Goal: Complete application form

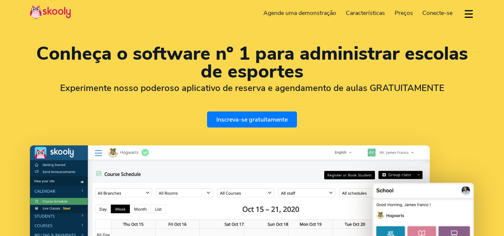
select select "pt"
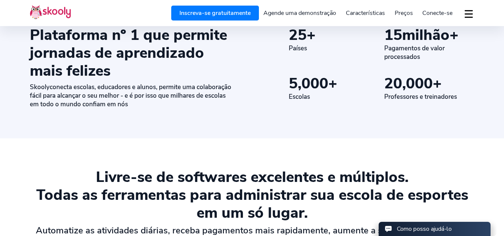
scroll to position [411, 0]
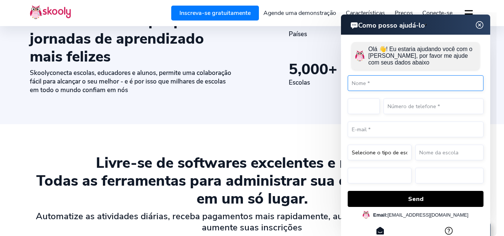
select select "55"
select select "Brazil"
select select "America/Rio_Branco"
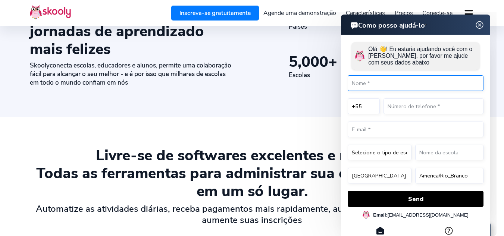
scroll to position [426, 0]
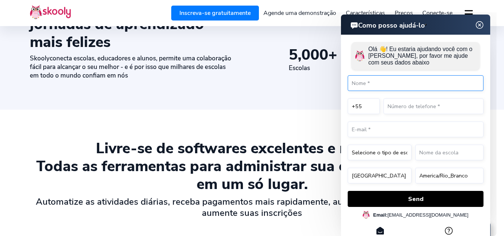
drag, startPoint x: 505, startPoint y: 15, endPoint x: 505, endPoint y: 59, distance: 44.0
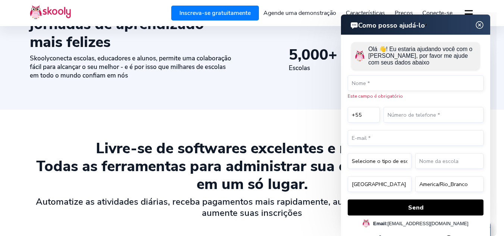
click at [480, 27] on img at bounding box center [480, 25] width 14 height 9
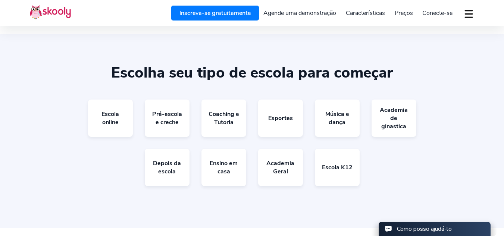
scroll to position [1350, 0]
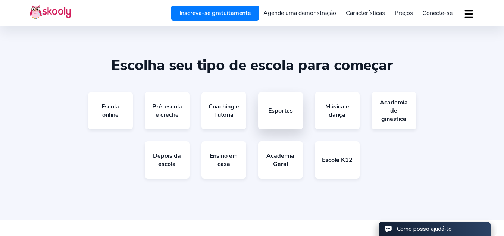
click at [282, 110] on link "Esportes" at bounding box center [280, 110] width 45 height 37
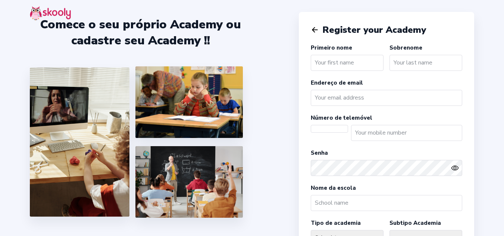
select select
select select "America/Rio_Branco"
select select "BRL R$"
select select "BR"
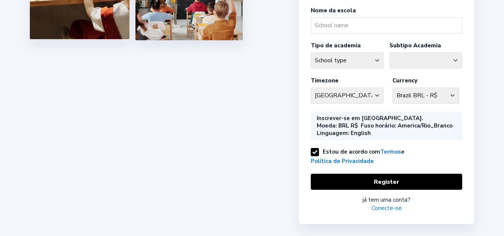
scroll to position [167, 0]
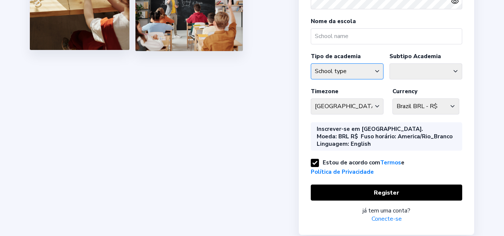
click at [377, 72] on select "School type Academic Afterschool Arts Dance Homeschool Language Martial Arts Mu…" at bounding box center [347, 71] width 73 height 16
select select "SP"
click at [311, 63] on select "School type Academic Afterschool Arts Dance Homeschool Language Martial Arts Mu…" at bounding box center [347, 71] width 73 height 16
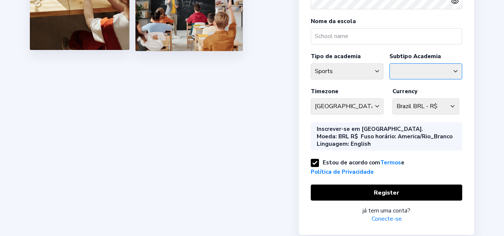
click at [455, 71] on select "Athletics Badminton Baseball Basketball Chess Cricket Hockey Football General S…" at bounding box center [425, 71] width 73 height 16
select select "SP"
click at [389, 63] on select "Athletics Badminton Baseball Basketball Chess Cricket Hockey Football General S…" at bounding box center [425, 71] width 73 height 16
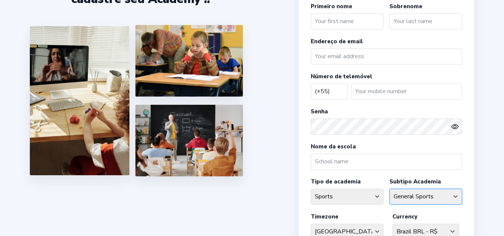
scroll to position [0, 0]
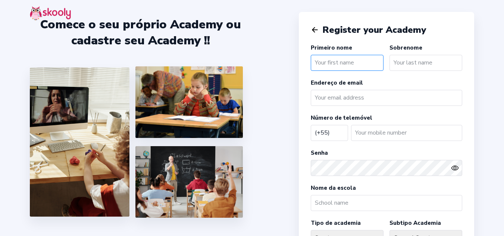
click at [322, 63] on input "text" at bounding box center [347, 63] width 73 height 16
type input "Joelsio"
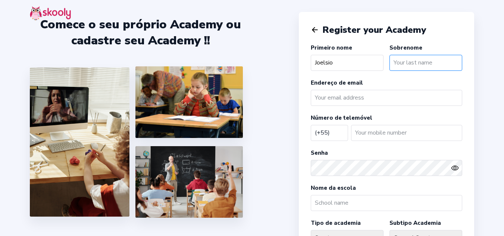
type input "Marciano"
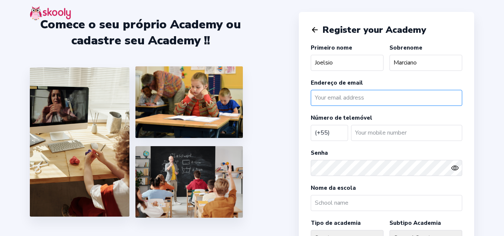
type input "[EMAIL_ADDRESS][DOMAIN_NAME]"
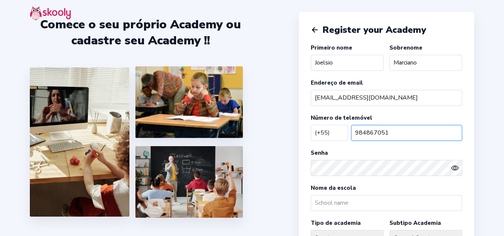
click at [355, 133] on input "984867051" at bounding box center [406, 133] width 111 height 16
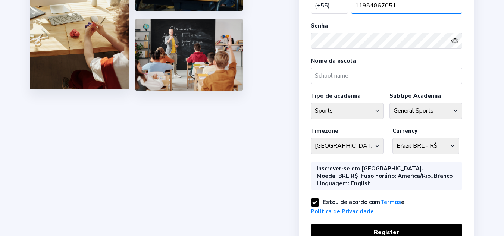
scroll to position [136, 0]
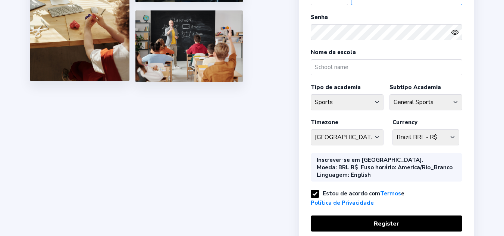
type input "11984867051"
click at [376, 138] on select "[GEOGRAPHIC_DATA]/[GEOGRAPHIC_DATA] [GEOGRAPHIC_DATA] - [GEOGRAPHIC_DATA]/[GEOG…" at bounding box center [347, 137] width 73 height 16
